Goal: Task Accomplishment & Management: Manage account settings

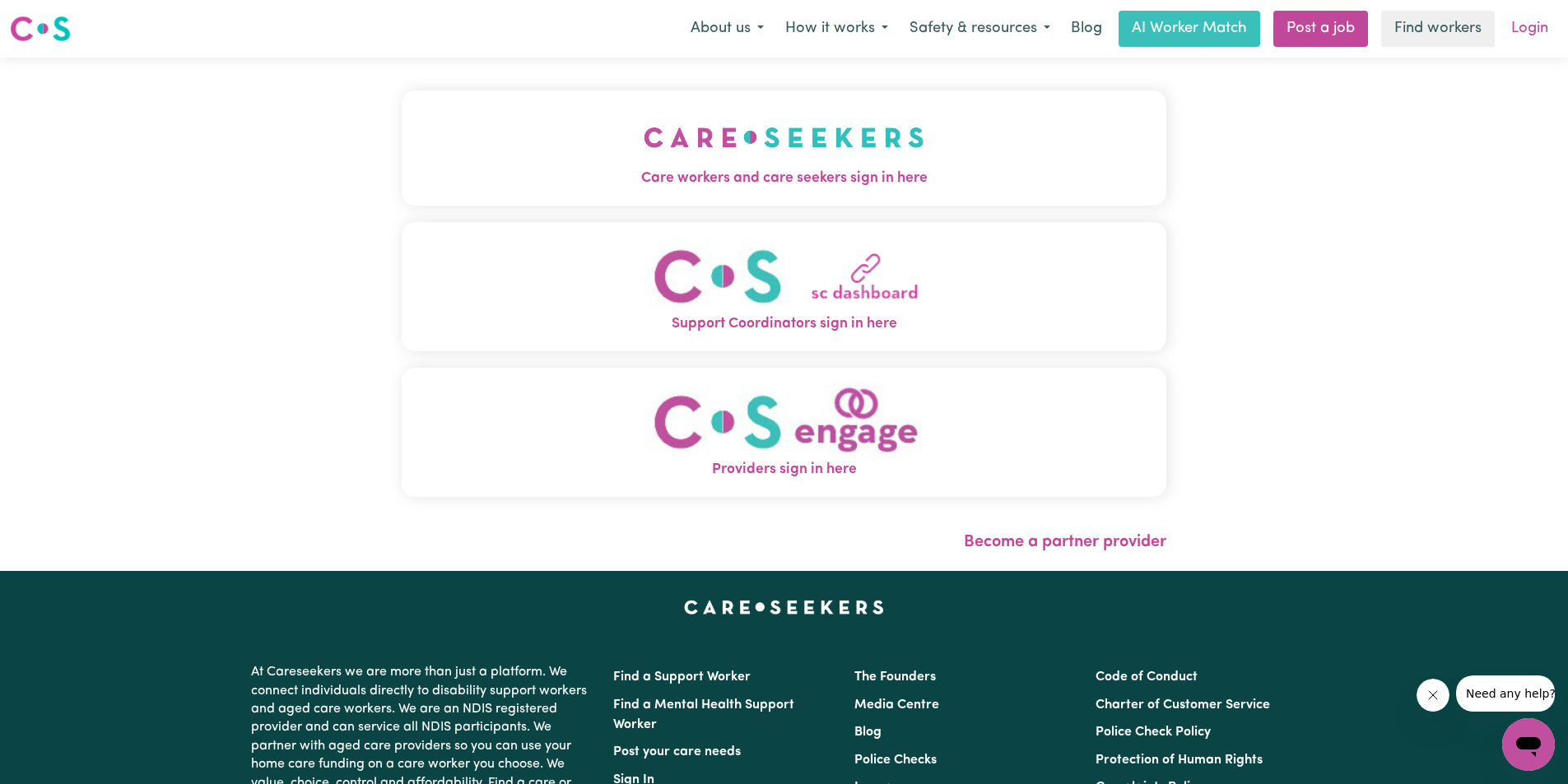
click at [1515, 19] on link "Login" at bounding box center [1530, 28] width 56 height 36
click at [1529, 32] on link "Login" at bounding box center [1530, 28] width 56 height 36
click at [869, 184] on span "Care workers and care seekers sign in here" at bounding box center [784, 179] width 765 height 21
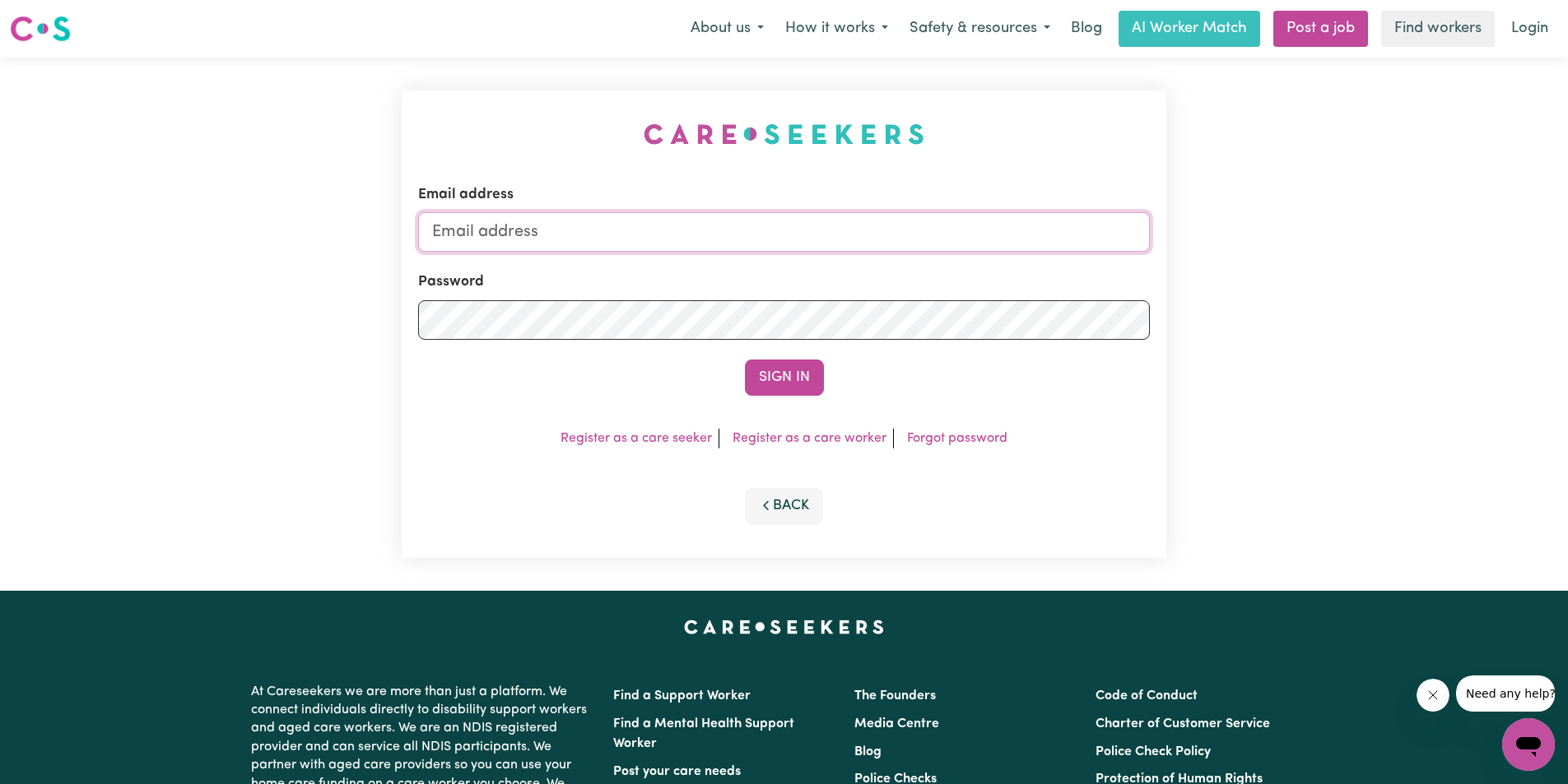
click at [555, 233] on input "Email address" at bounding box center [784, 231] width 732 height 40
type input "amandeep.kaur@outlook.com.au"
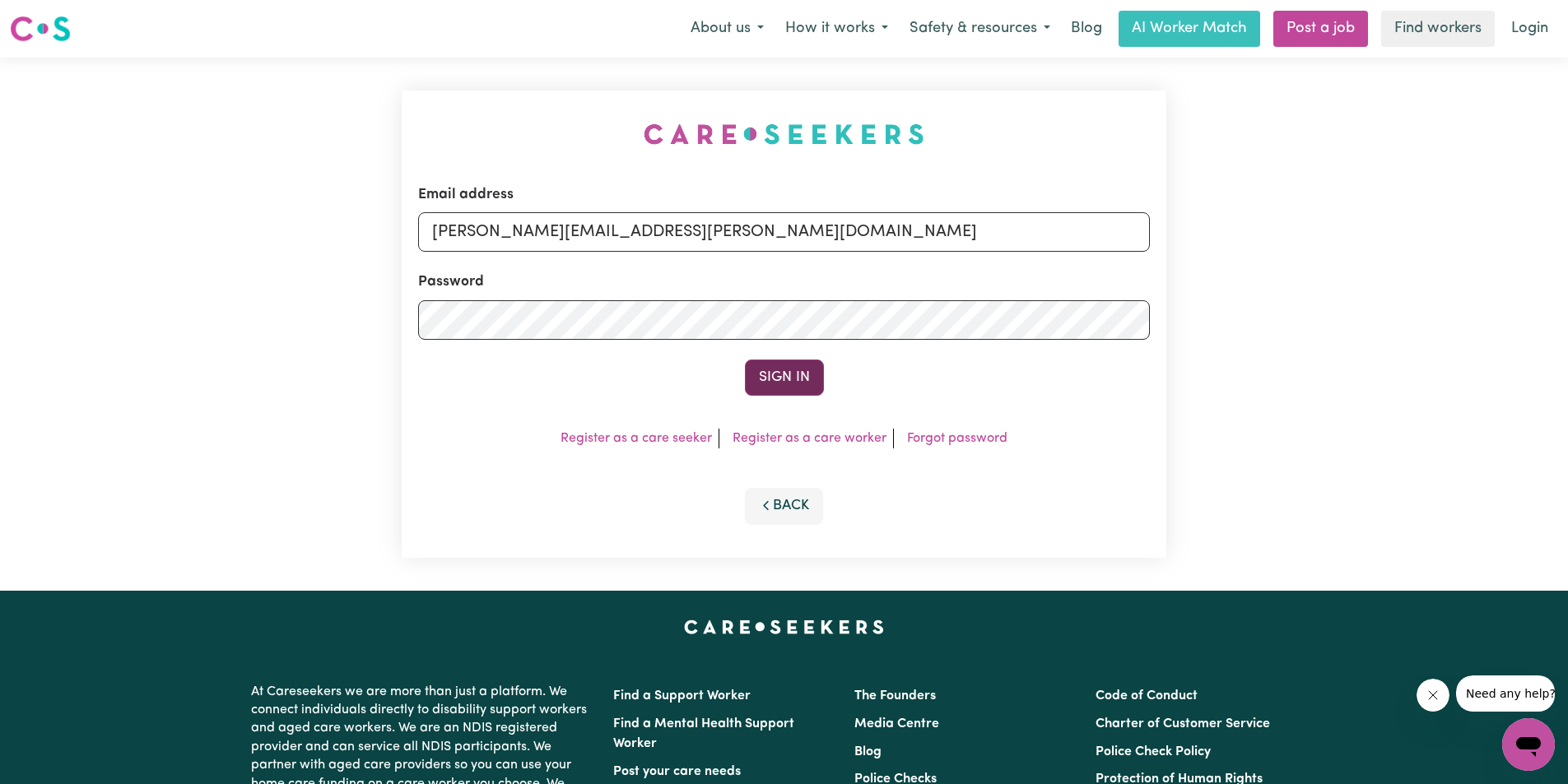
click at [774, 374] on button "Sign In" at bounding box center [784, 377] width 79 height 36
